Goal: Book appointment/travel/reservation

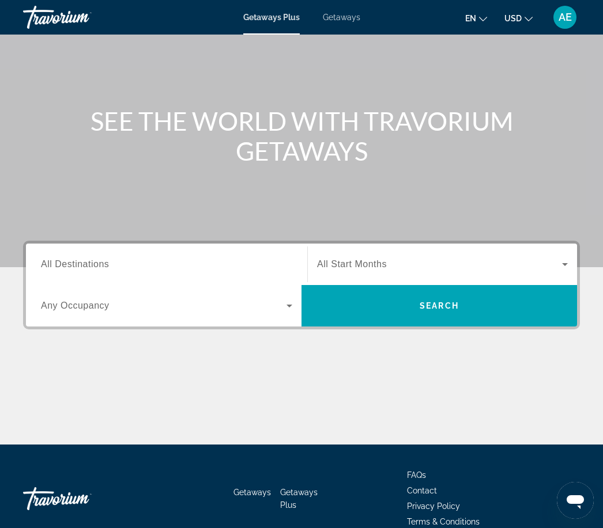
scroll to position [99, 0]
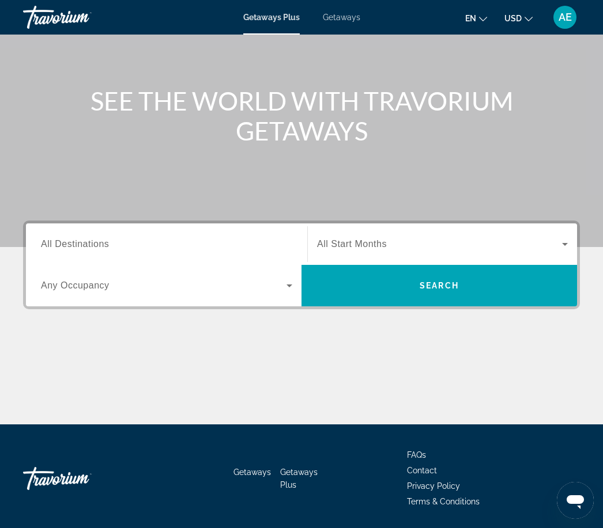
click at [241, 258] on div "Search widget" at bounding box center [166, 244] width 251 height 33
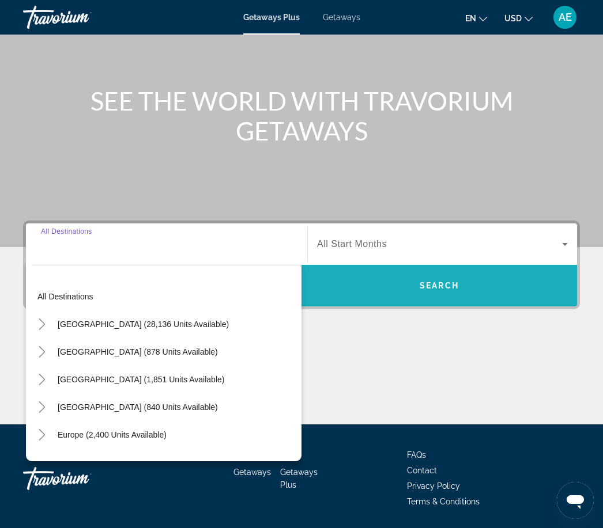
click at [421, 286] on span "Search" at bounding box center [438, 285] width 39 height 9
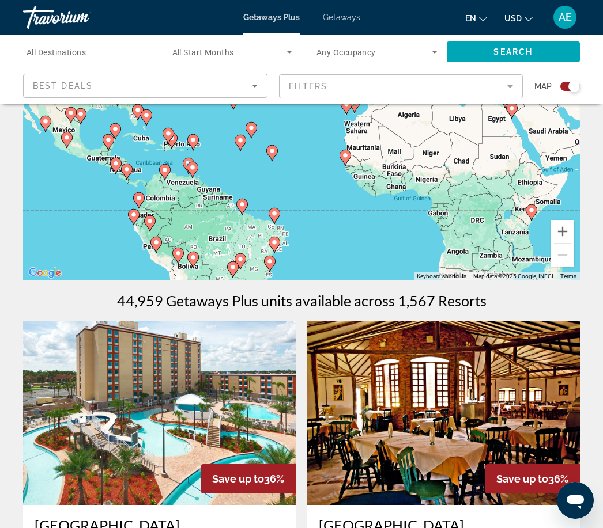
scroll to position [180, 0]
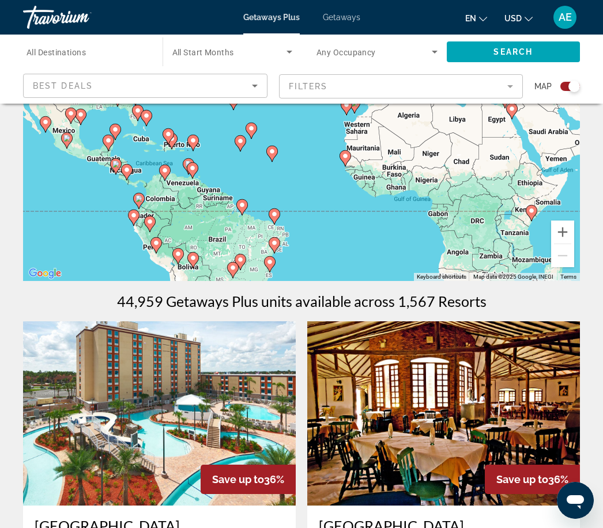
click at [255, 50] on span "Search widget" at bounding box center [229, 52] width 115 height 14
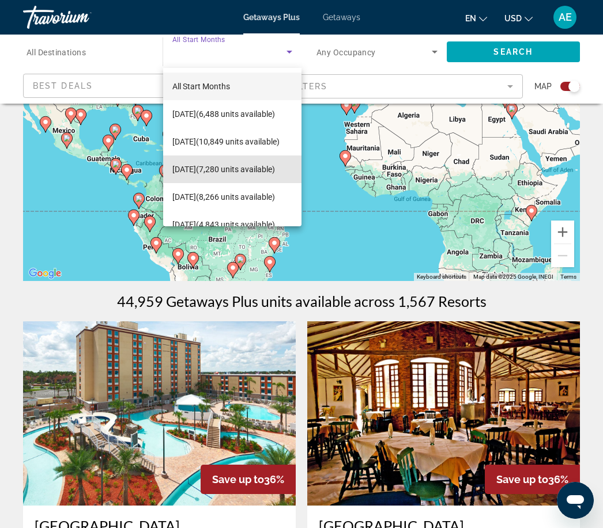
click at [219, 168] on span "December 2025 (7,280 units available)" at bounding box center [223, 169] width 103 height 14
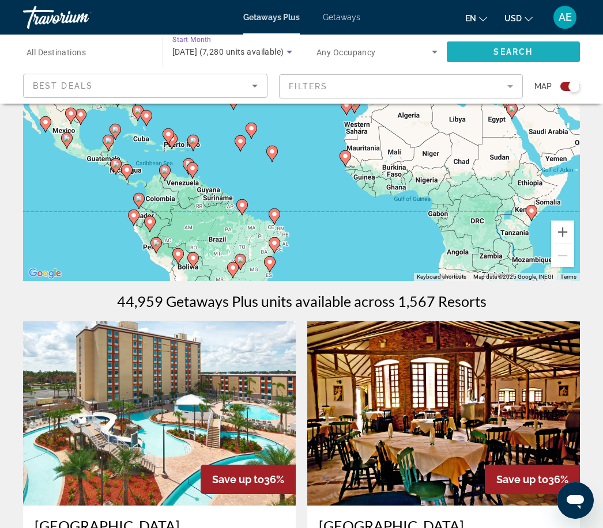
click at [507, 53] on span "Search" at bounding box center [512, 51] width 39 height 9
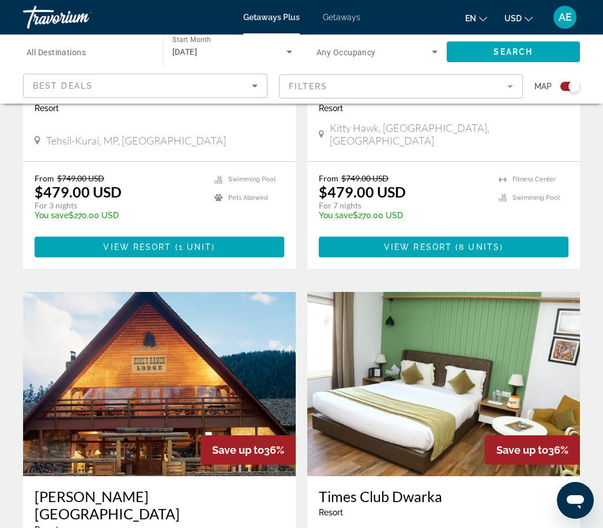
scroll to position [613, 0]
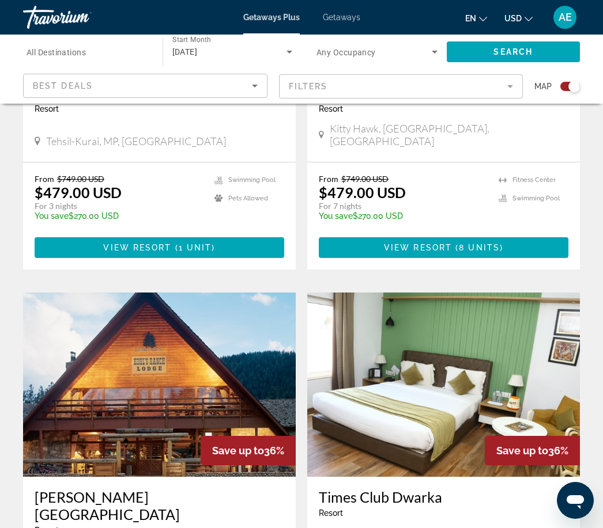
click at [331, 89] on mat-form-field "Filters" at bounding box center [401, 86] width 244 height 24
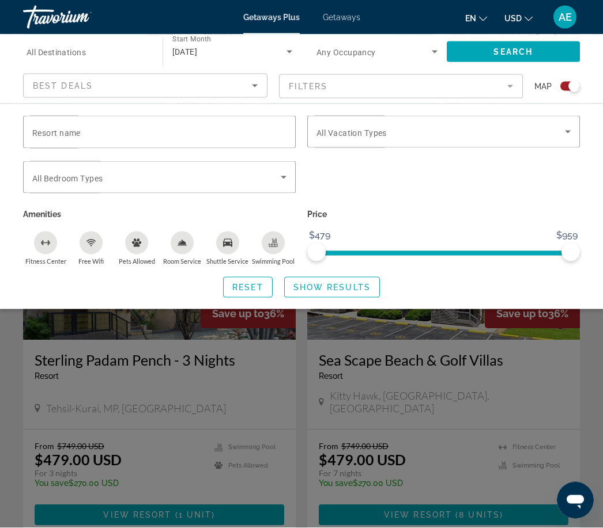
scroll to position [331, 0]
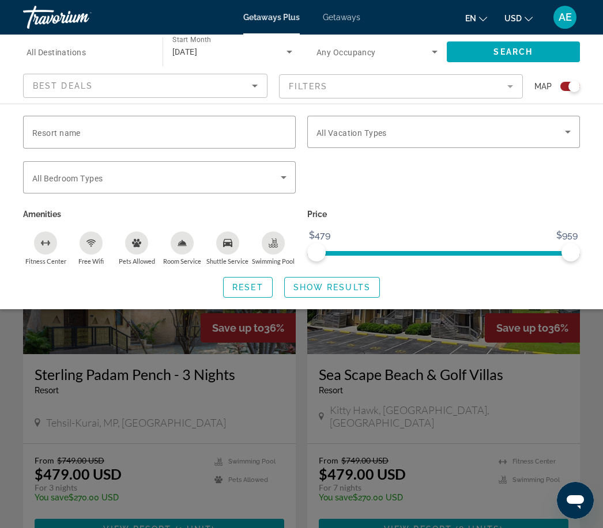
click at [199, 87] on div "Best Deals" at bounding box center [142, 86] width 219 height 14
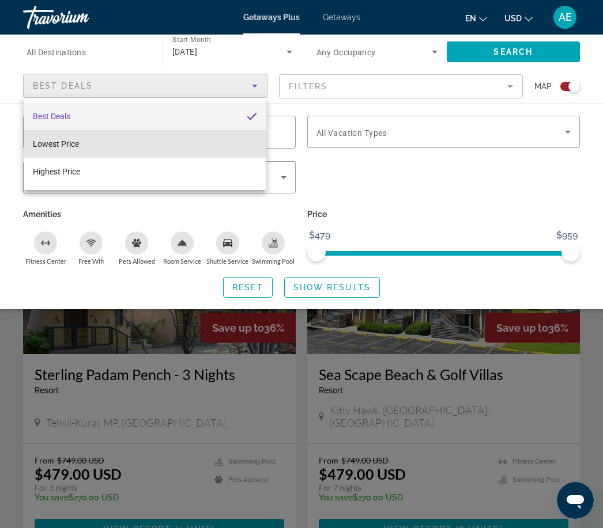
click at [185, 145] on mat-option "Lowest Price" at bounding box center [145, 144] width 243 height 28
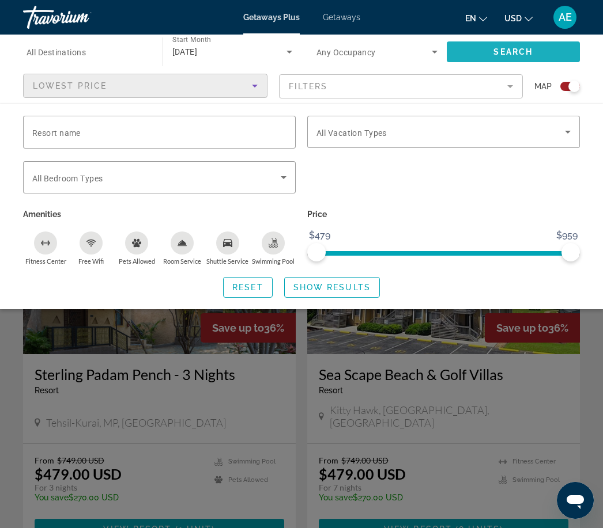
click at [499, 50] on span "Search" at bounding box center [512, 51] width 39 height 9
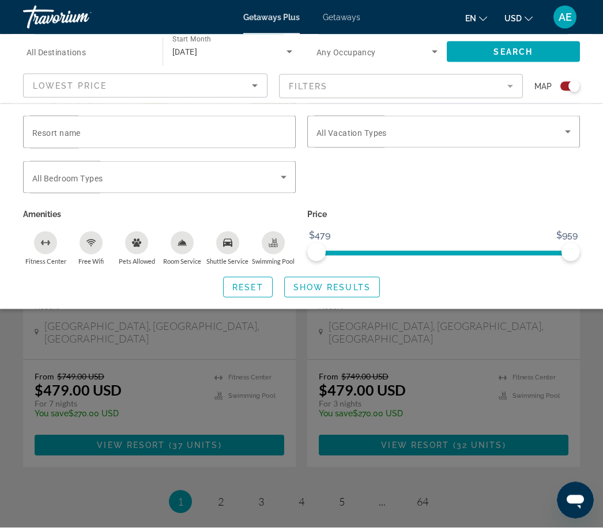
scroll to position [2544, 0]
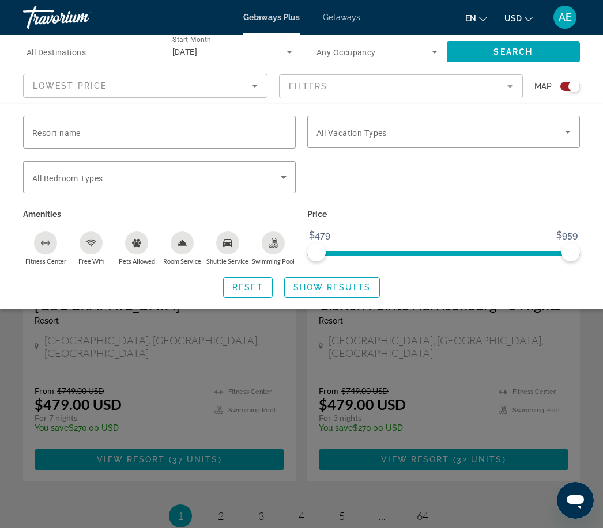
click at [218, 407] on div "Search widget" at bounding box center [301, 350] width 603 height 355
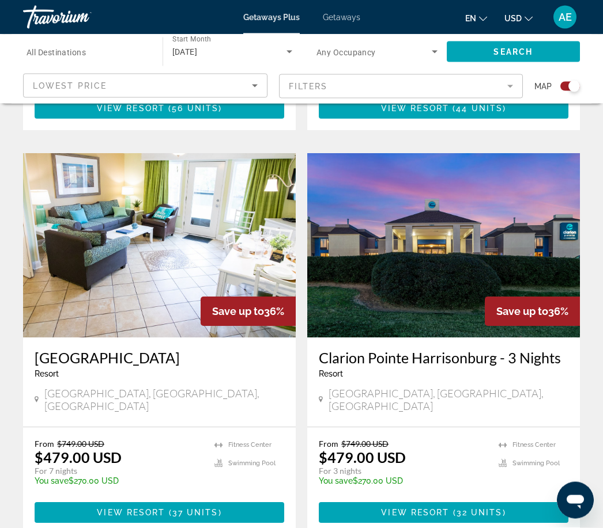
scroll to position [2490, 0]
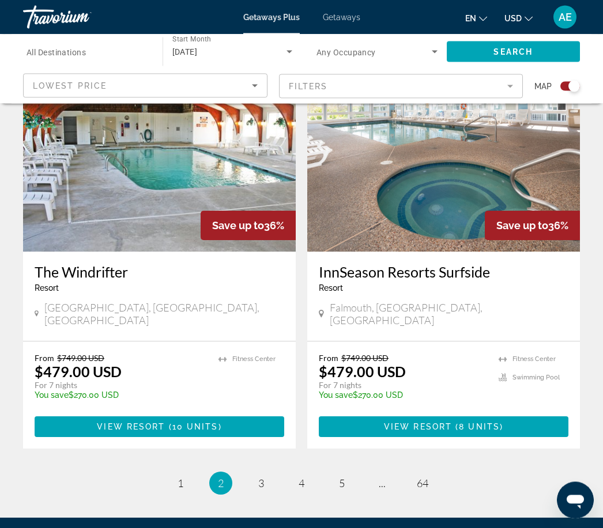
scroll to position [2526, 0]
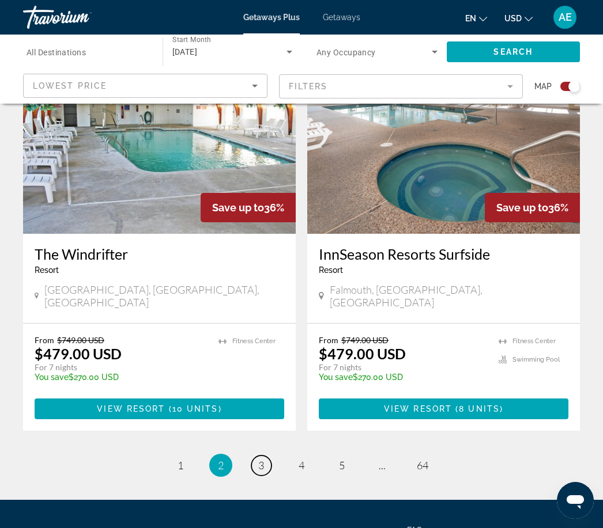
click at [268, 456] on link "page 3" at bounding box center [261, 466] width 20 height 20
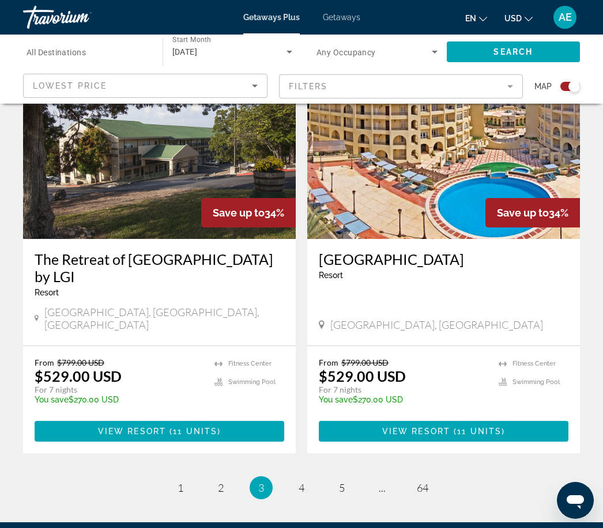
scroll to position [2509, 0]
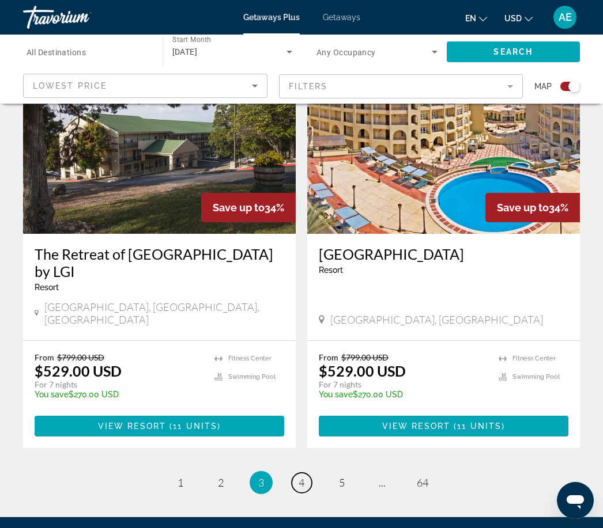
click at [305, 473] on link "page 4" at bounding box center [302, 483] width 20 height 20
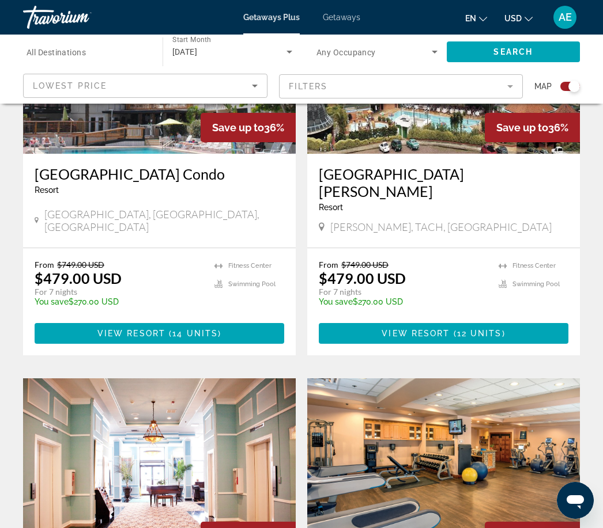
scroll to position [531, 0]
click at [64, 51] on span "All Destinations" at bounding box center [56, 52] width 59 height 9
click at [64, 51] on input "Destination All Destinations" at bounding box center [87, 53] width 121 height 14
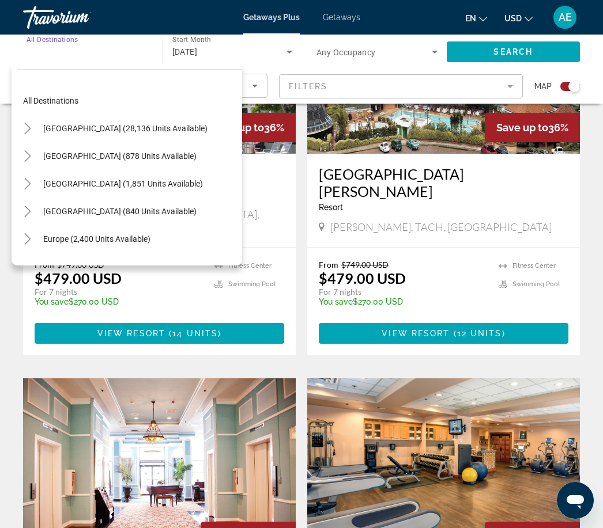
click at [122, 126] on span "United States (28,136 units available)" at bounding box center [125, 128] width 164 height 9
type input "**********"
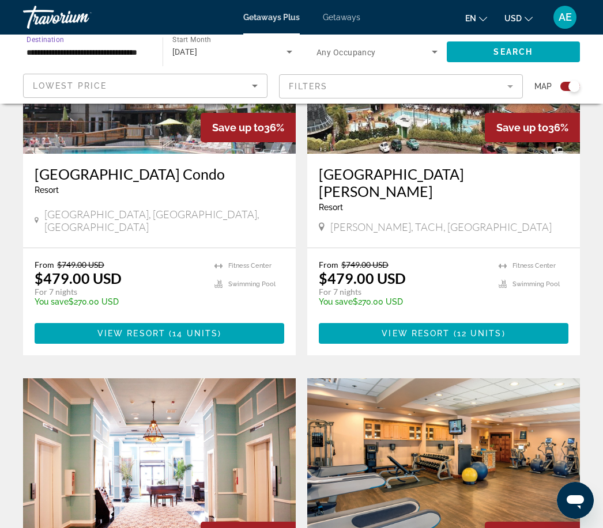
click at [501, 50] on span "Search" at bounding box center [512, 51] width 39 height 9
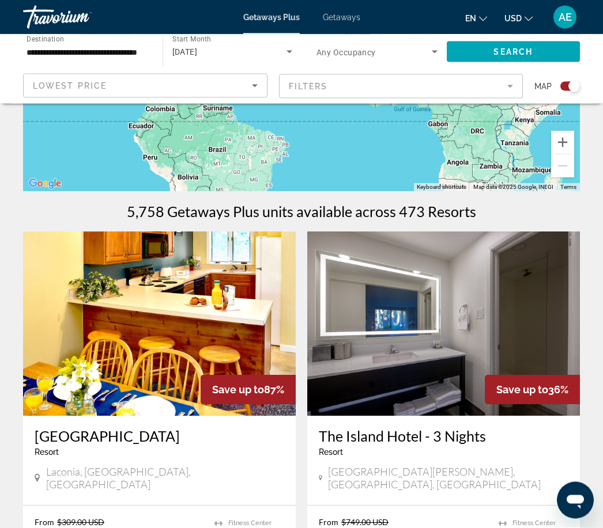
scroll to position [263, 0]
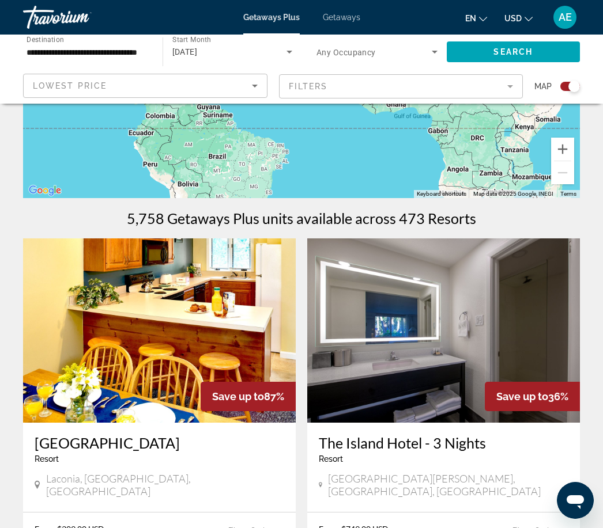
click at [501, 86] on mat-form-field "Filters" at bounding box center [401, 86] width 244 height 24
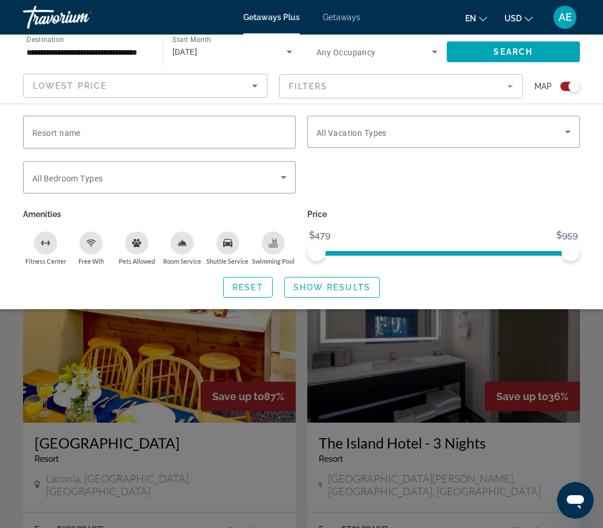
scroll to position [264, 0]
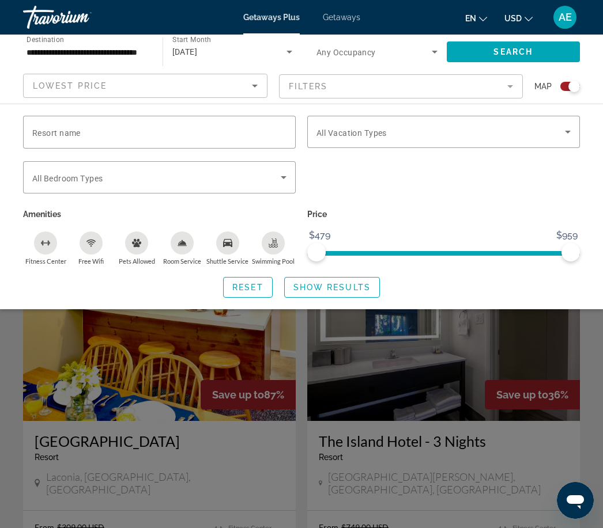
click at [404, 132] on span "Search widget" at bounding box center [440, 132] width 248 height 14
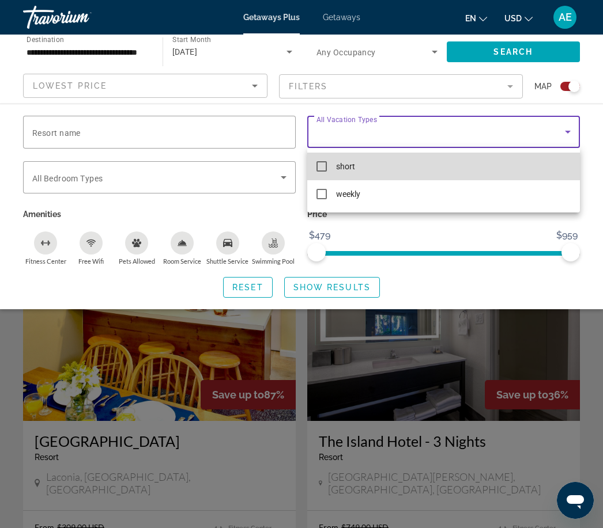
click at [347, 158] on mat-option "short" at bounding box center [443, 167] width 273 height 28
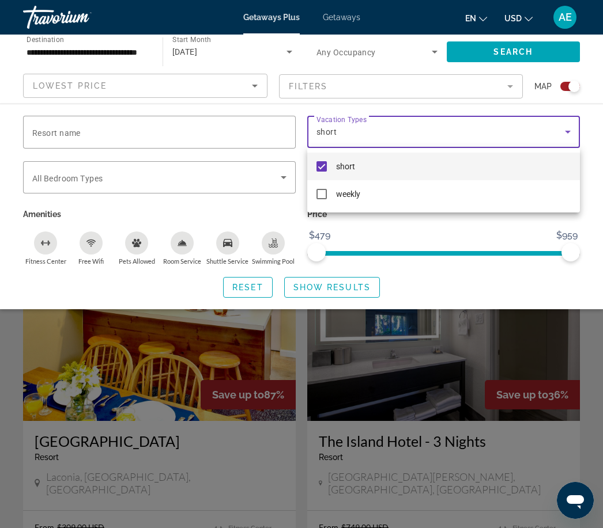
click at [175, 141] on div at bounding box center [301, 264] width 603 height 528
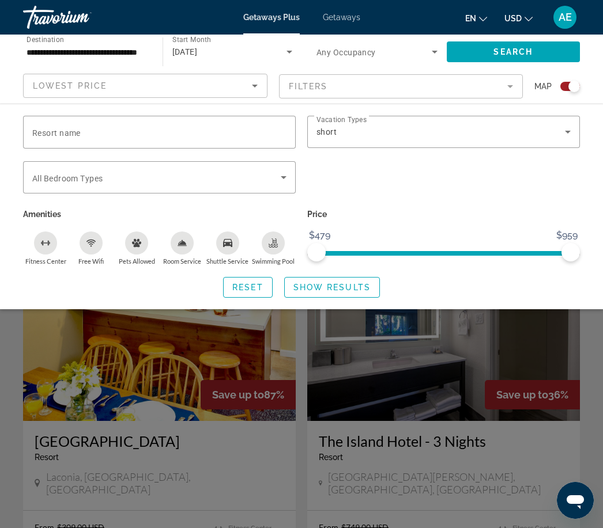
click at [193, 138] on input "Resort name" at bounding box center [159, 133] width 254 height 14
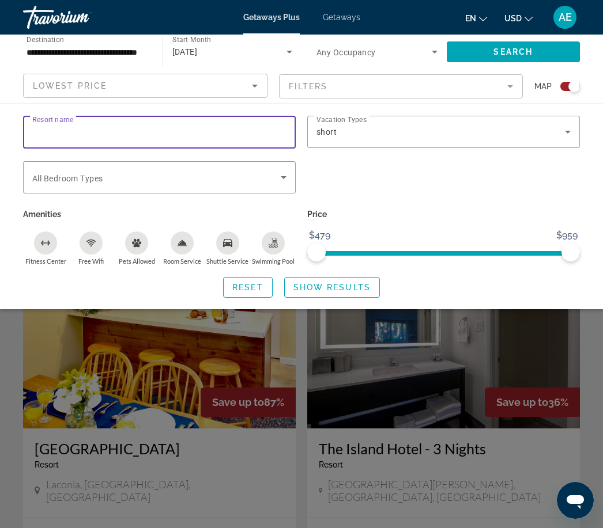
scroll to position [255, 0]
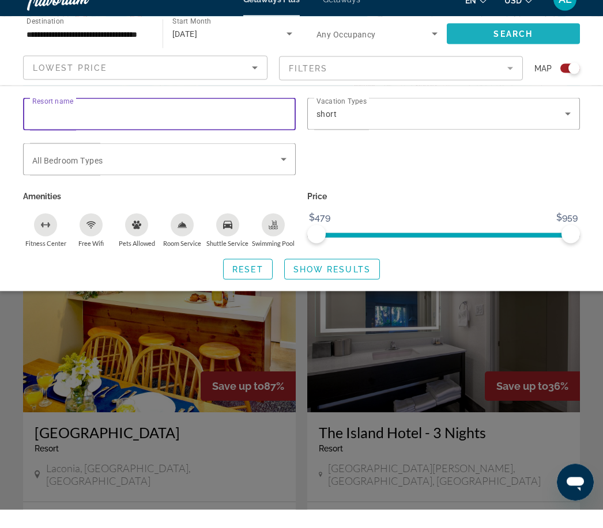
click at [525, 47] on span "Search" at bounding box center [512, 51] width 39 height 9
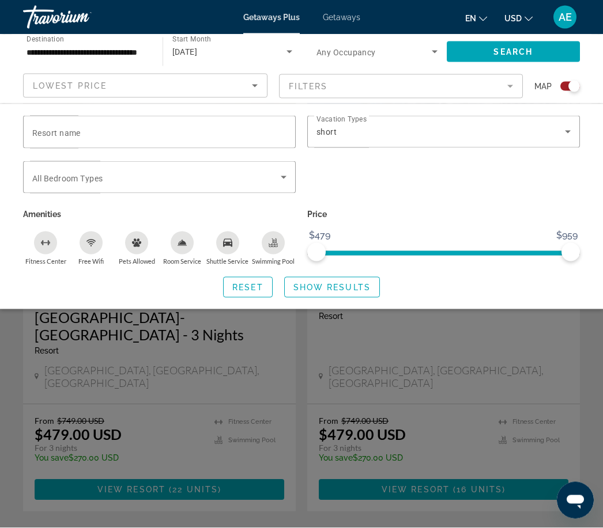
scroll to position [2549, 0]
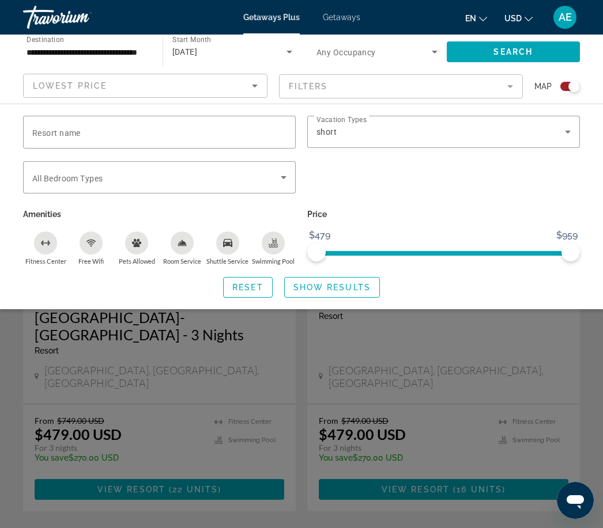
click at [307, 438] on div "Search widget" at bounding box center [301, 350] width 603 height 355
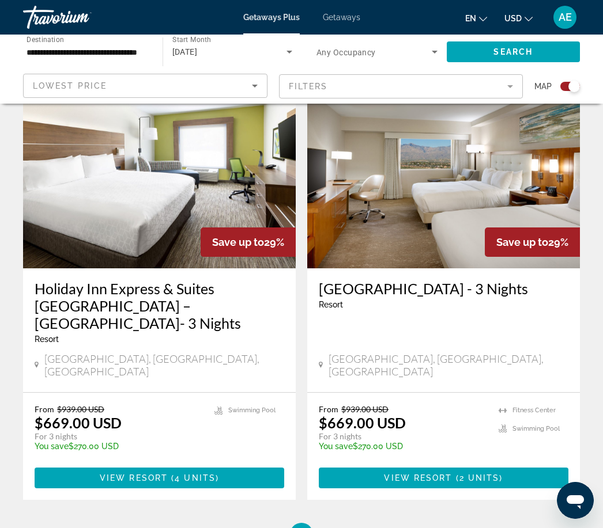
scroll to position [2573, 0]
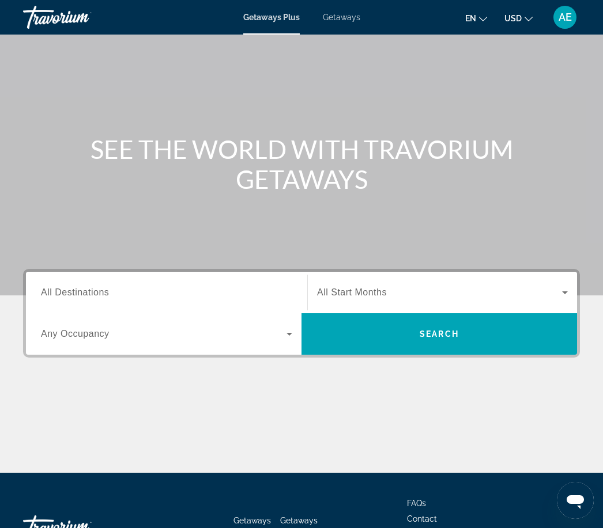
scroll to position [49, 0]
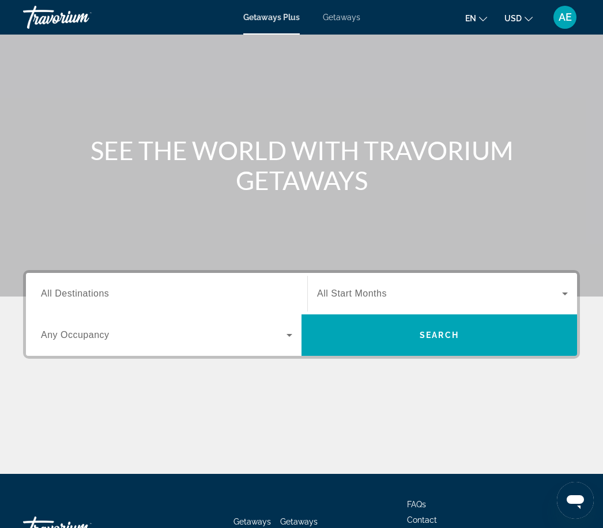
click at [332, 13] on span "Getaways" at bounding box center [341, 17] width 37 height 9
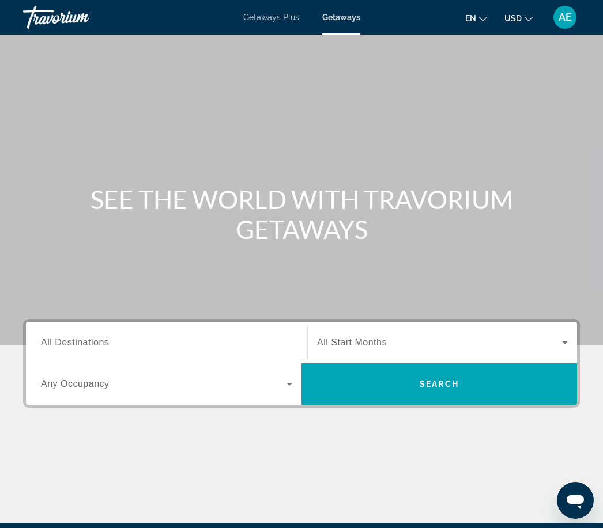
click at [239, 347] on input "Destination All Destinations" at bounding box center [166, 343] width 251 height 14
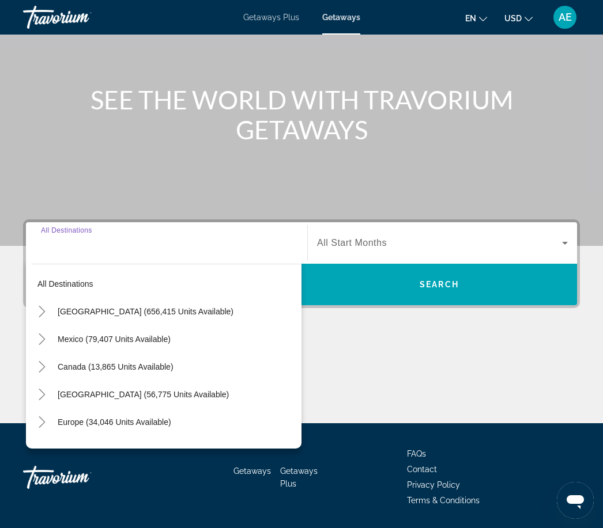
scroll to position [136, 0]
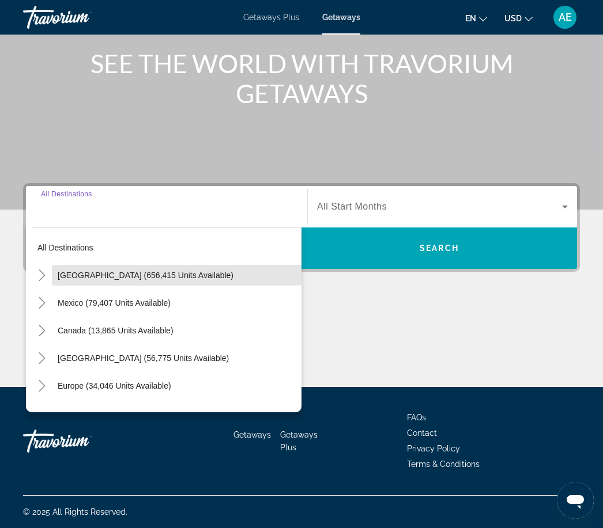
click at [178, 279] on span "[GEOGRAPHIC_DATA] (656,415 units available)" at bounding box center [146, 275] width 176 height 9
type input "**********"
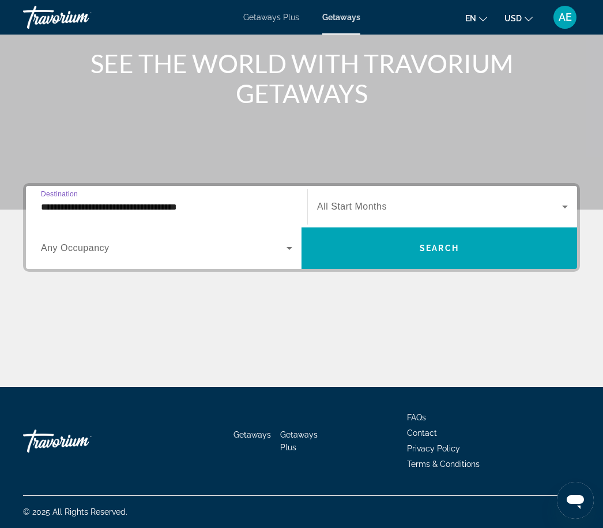
click at [369, 210] on span "All Start Months" at bounding box center [352, 207] width 70 height 10
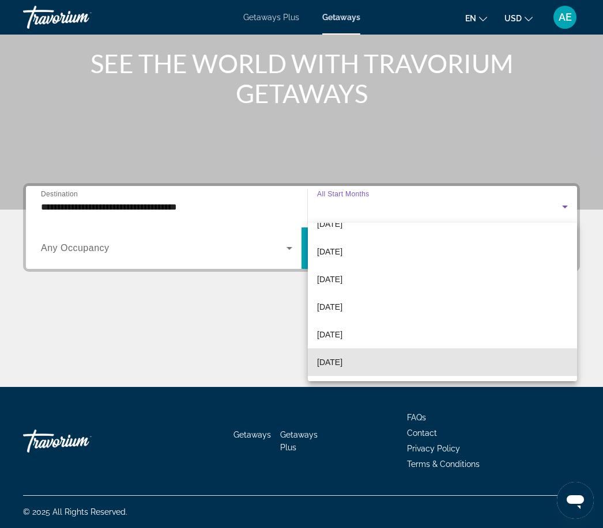
scroll to position [40, 0]
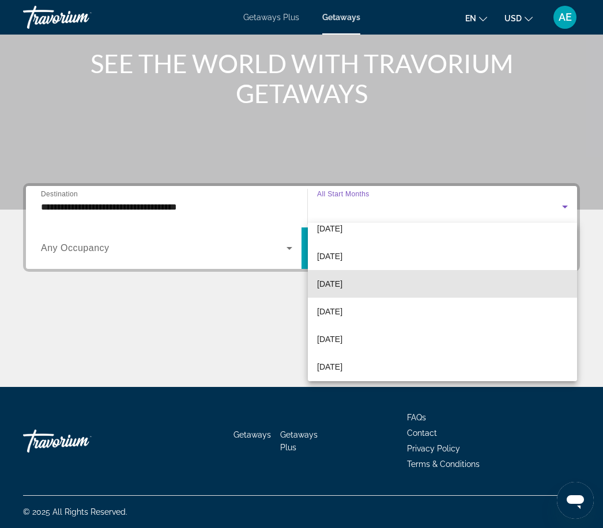
click at [342, 285] on span "[DATE]" at bounding box center [329, 284] width 25 height 14
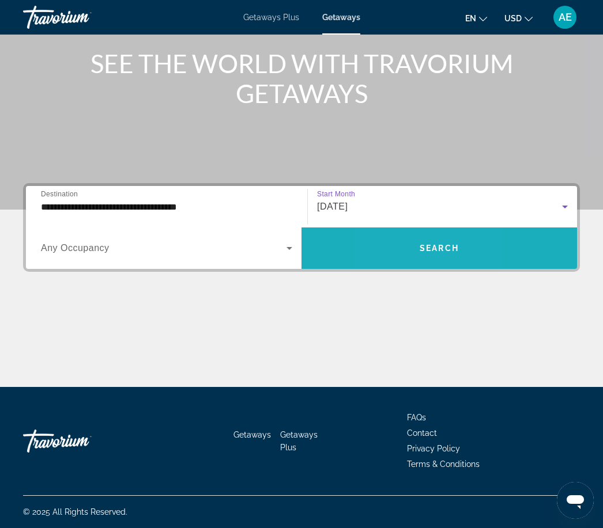
click at [394, 249] on span "Search widget" at bounding box center [438, 248] width 275 height 28
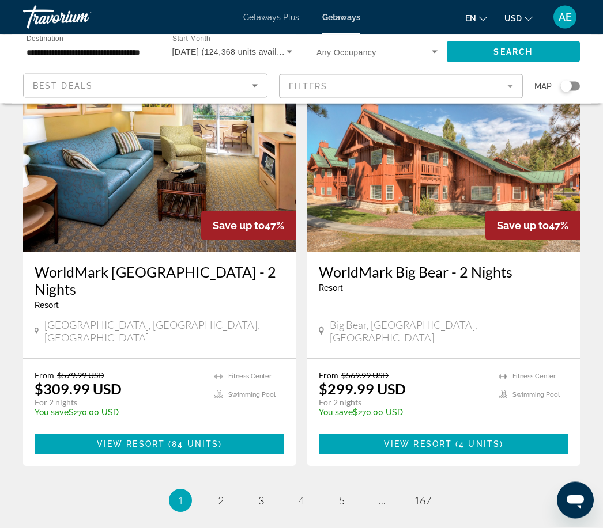
scroll to position [2205, 0]
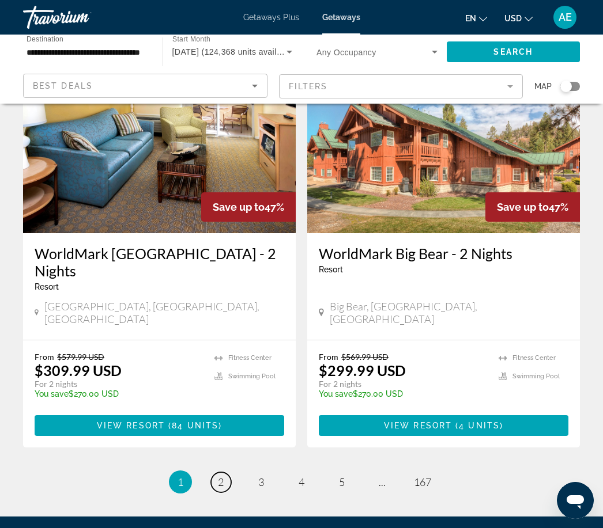
click at [219, 476] on span "2" at bounding box center [221, 482] width 6 height 13
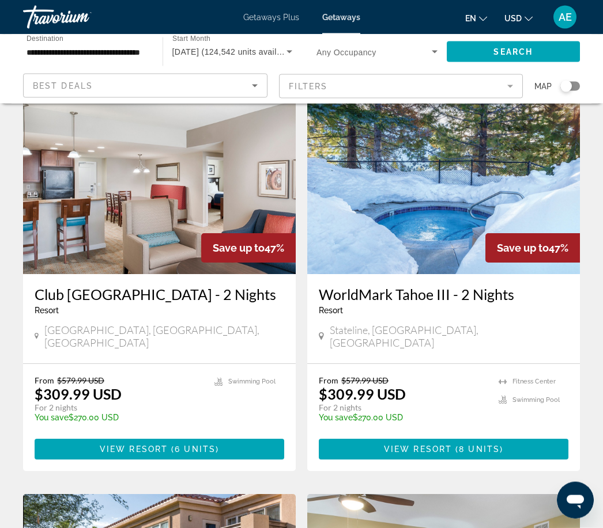
scroll to position [898, 0]
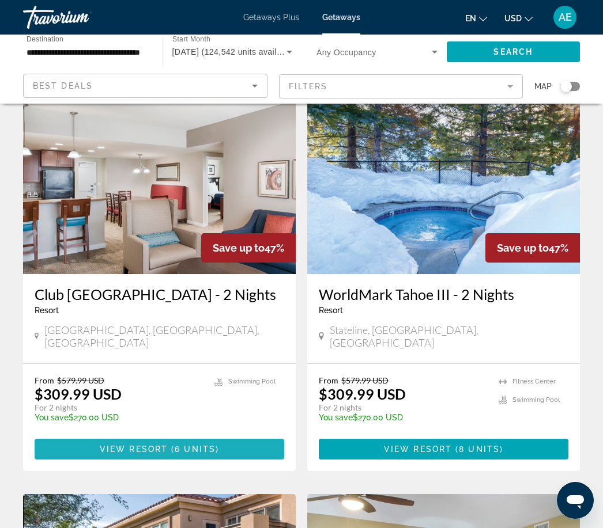
click at [194, 445] on span "6 units" at bounding box center [195, 449] width 41 height 9
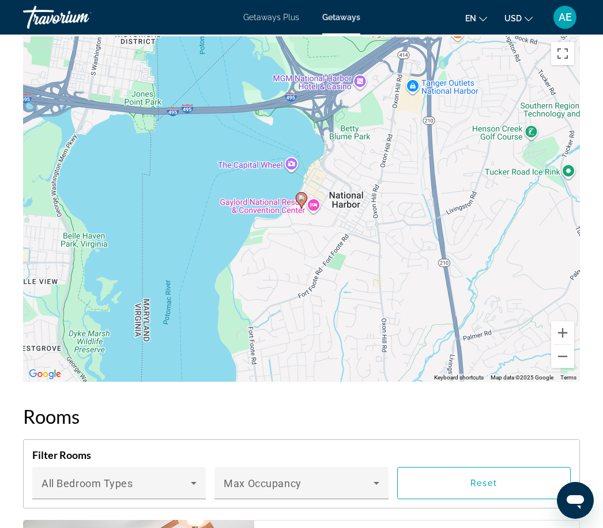
scroll to position [2140, 0]
